Goal: Transaction & Acquisition: Purchase product/service

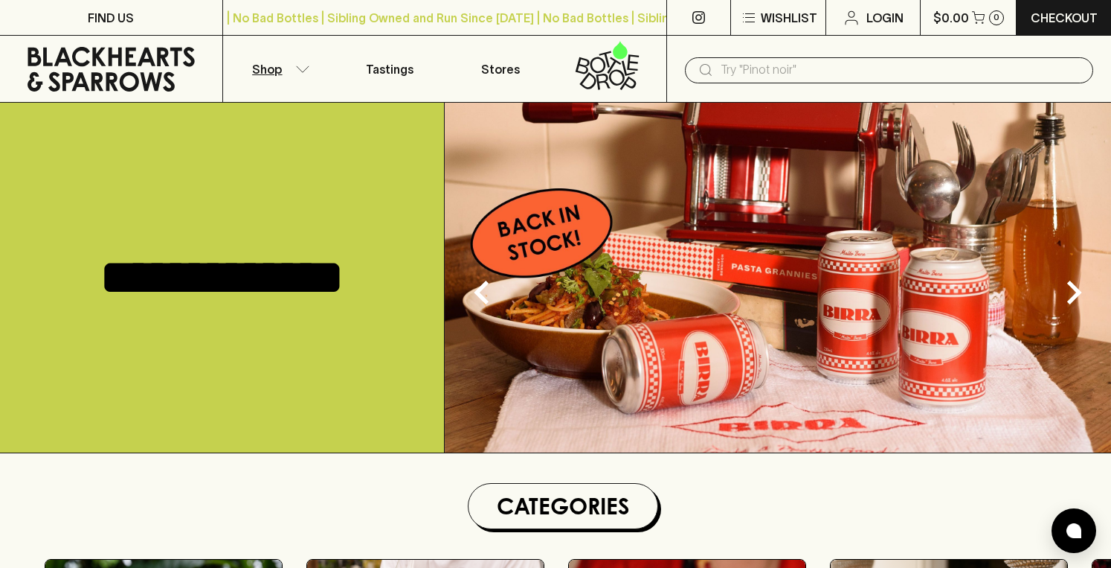
click at [271, 61] on p "Shop" at bounding box center [267, 69] width 30 height 18
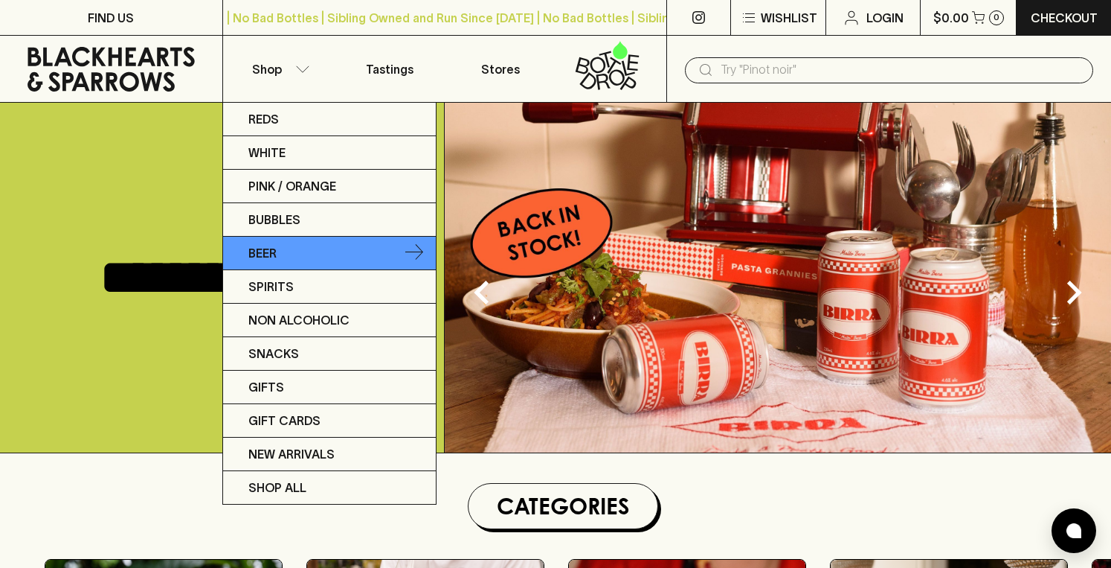
click at [277, 252] on p "Beer" at bounding box center [262, 253] width 28 height 18
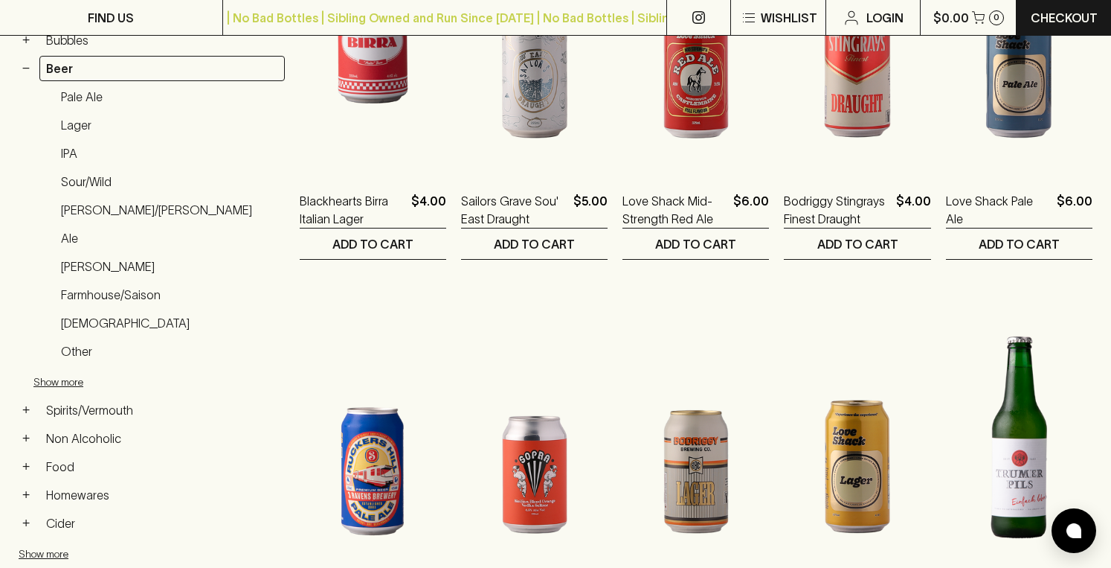
scroll to position [395, 0]
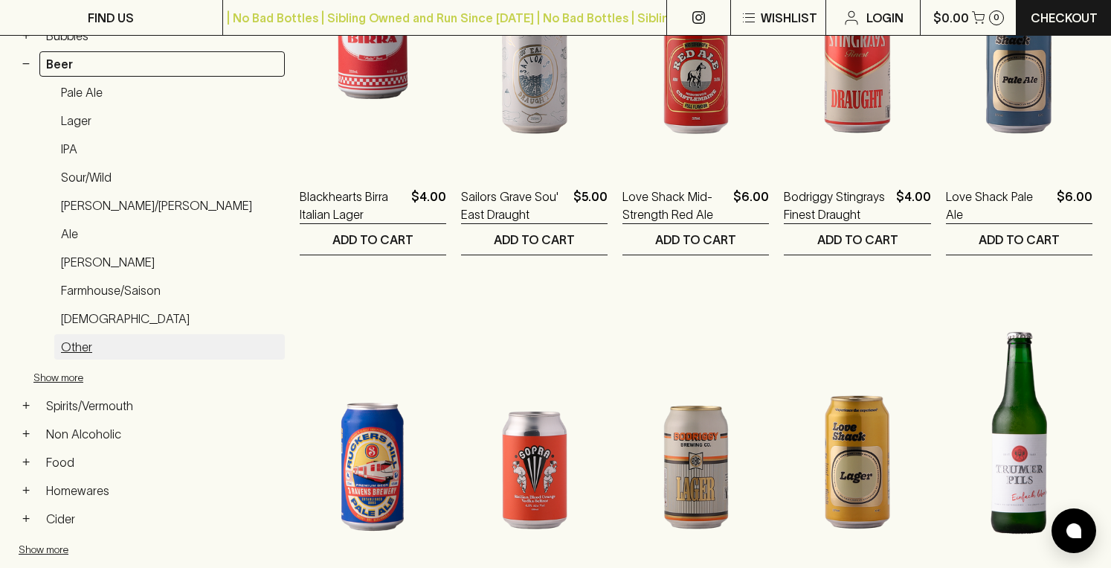
click at [71, 350] on link "Other" at bounding box center [169, 346] width 231 height 25
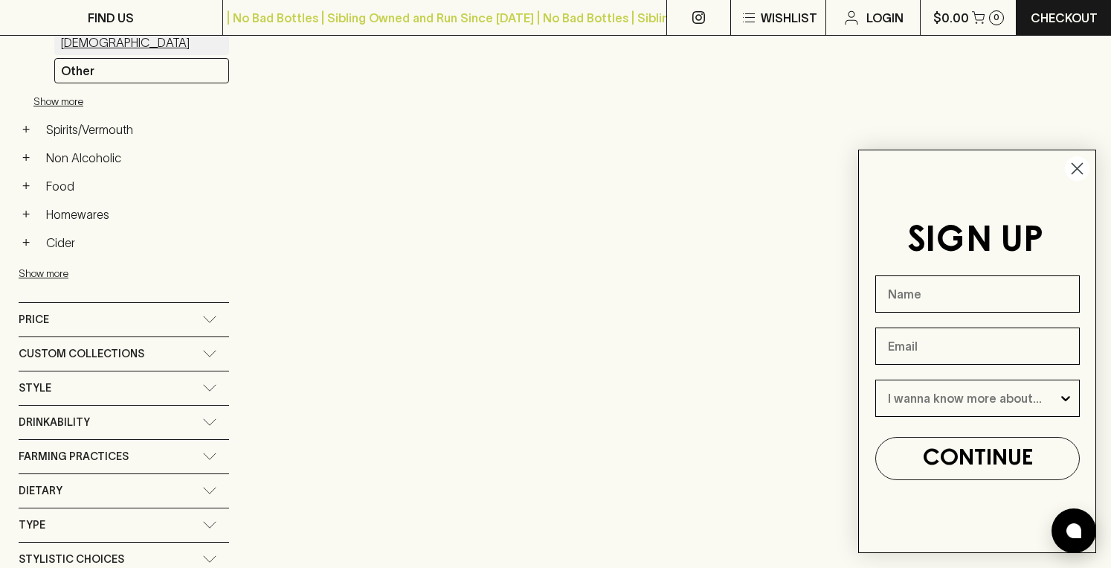
scroll to position [602, 0]
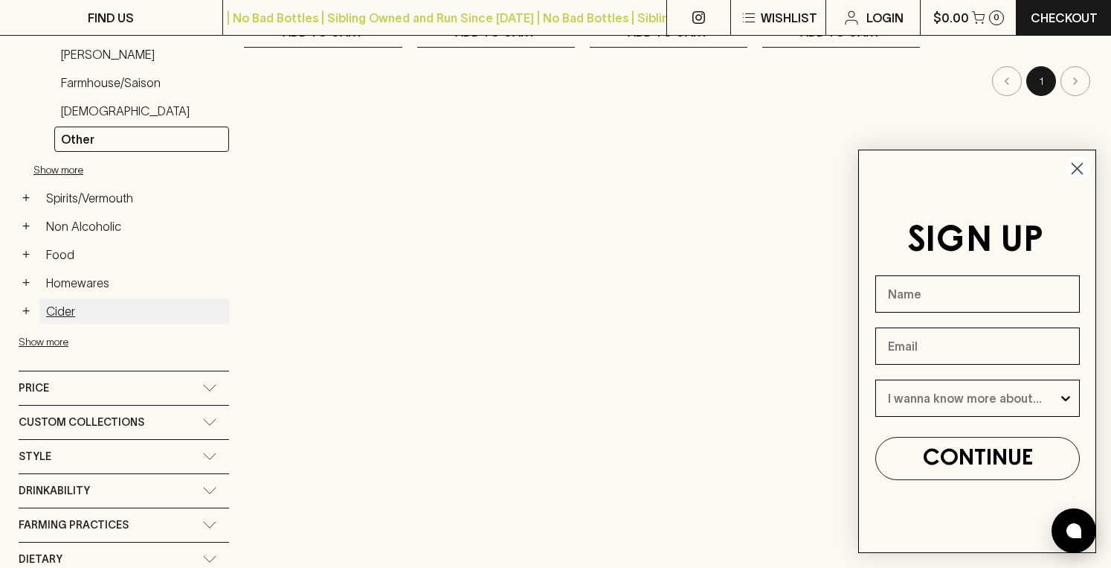
click at [72, 317] on link "Cider" at bounding box center [134, 310] width 190 height 25
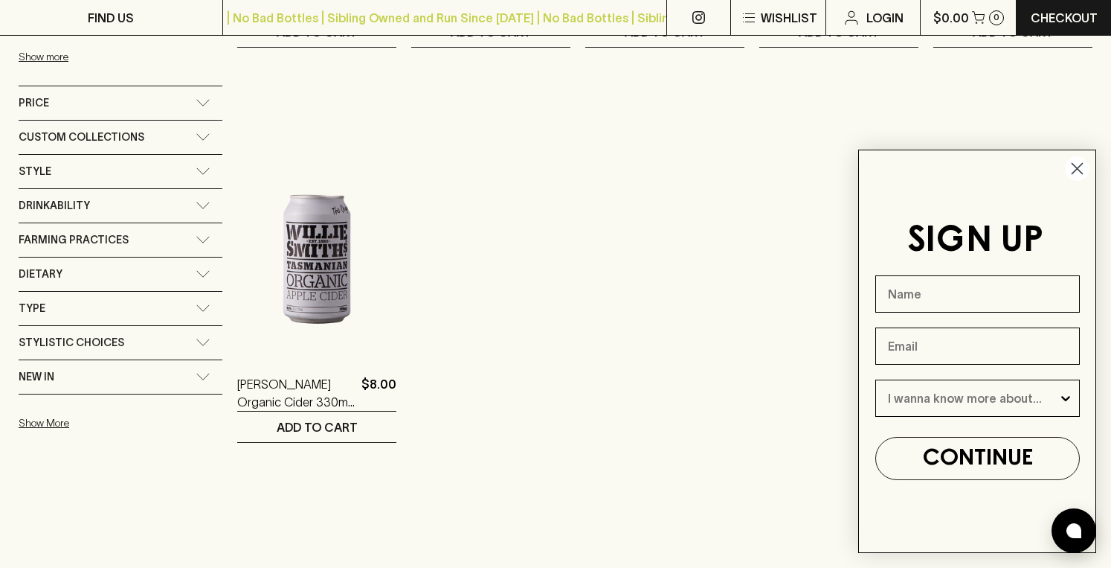
click at [1078, 165] on circle "Close dialog" at bounding box center [1077, 168] width 25 height 25
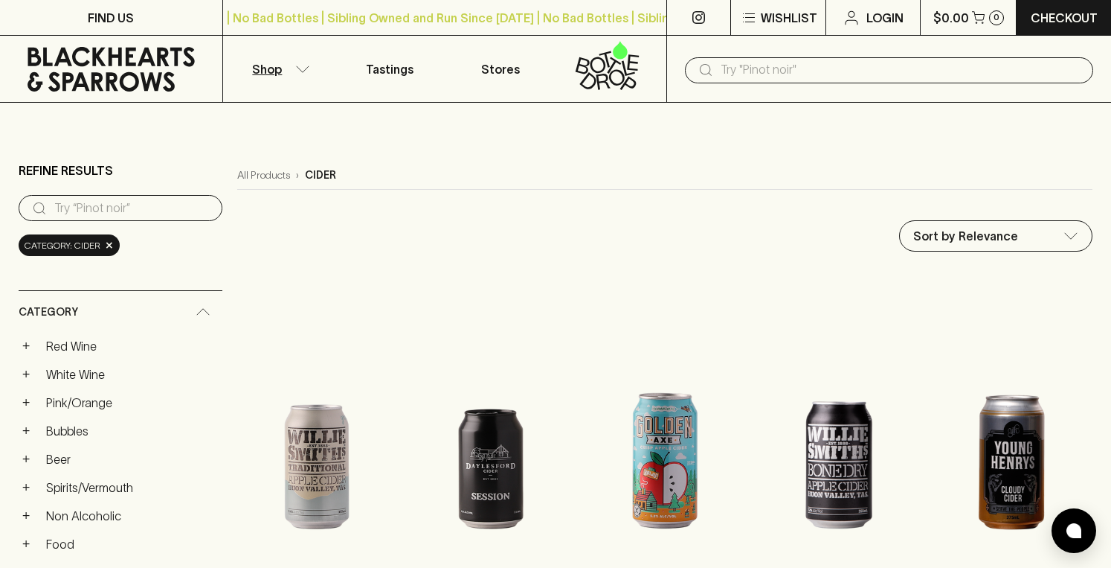
click at [151, 58] on icon at bounding box center [111, 69] width 167 height 45
